Goal: Transaction & Acquisition: Purchase product/service

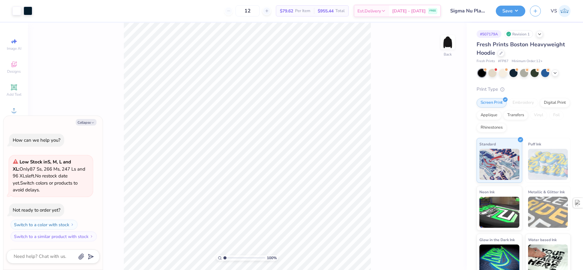
type textarea "x"
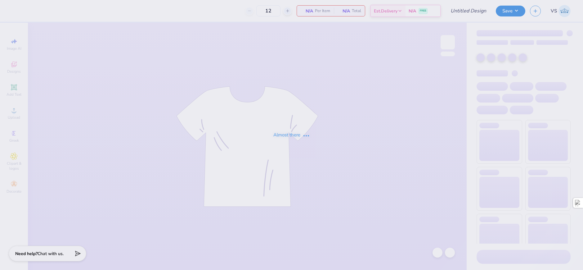
type input "Sigma Nu Plane"
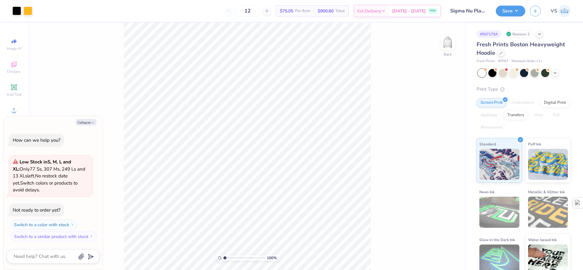
type textarea "x"
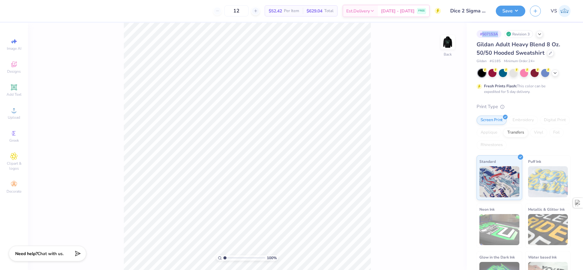
drag, startPoint x: 482, startPoint y: 35, endPoint x: 499, endPoint y: 34, distance: 16.6
click at [499, 34] on div "# 507153A" at bounding box center [489, 34] width 25 height 8
copy div "507153A"
click at [568, 68] on div "# 507153A Revision 3 Gildan Adult Heavy Blend 8 Oz. 50/50 Hooded Sweatshirt Gil…" at bounding box center [525, 159] width 116 height 273
click at [551, 54] on icon at bounding box center [550, 52] width 3 height 3
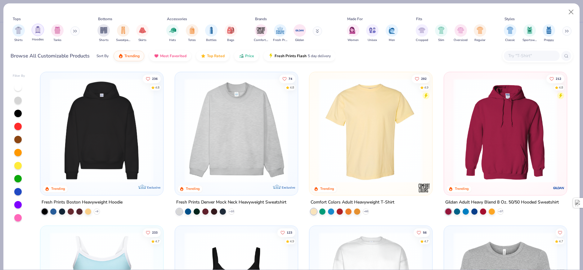
click at [41, 33] on img "filter for Hoodies" at bounding box center [37, 29] width 7 height 7
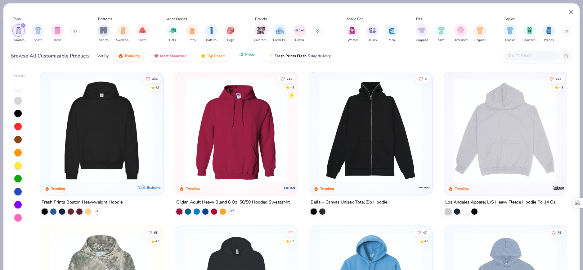
click at [250, 56] on span "Price" at bounding box center [249, 54] width 9 height 5
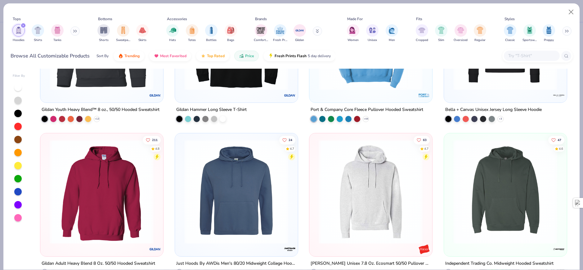
scroll to position [93, 0]
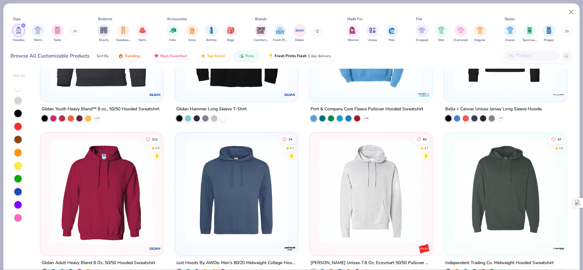
click at [130, 203] on img at bounding box center [102, 190] width 110 height 104
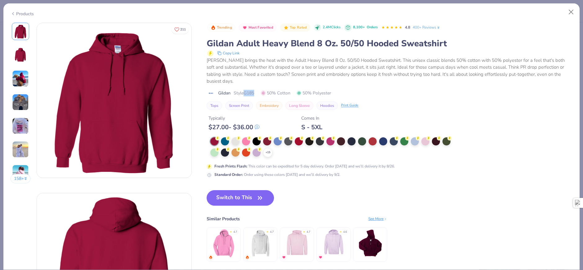
drag, startPoint x: 246, startPoint y: 92, endPoint x: 256, endPoint y: 93, distance: 9.6
click at [254, 93] on span "Style G185" at bounding box center [244, 93] width 20 height 7
copy span "G185"
click at [516, 123] on div "Typically $ 27.00 - $ 36.00 Comes In S - 5XL" at bounding box center [390, 120] width 366 height 21
